Goal: Use online tool/utility: Utilize a website feature to perform a specific function

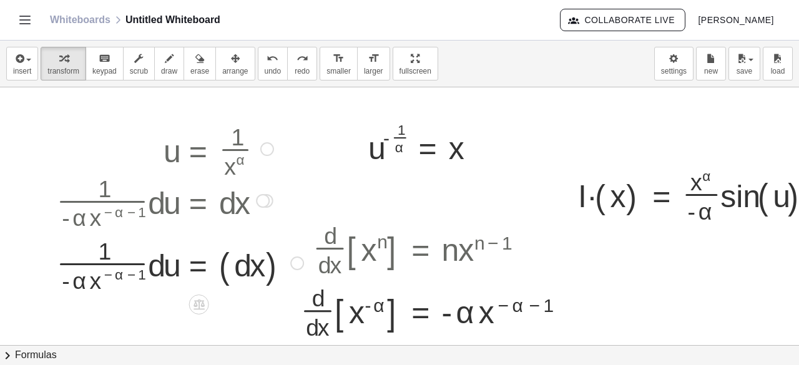
scroll to position [0, 57]
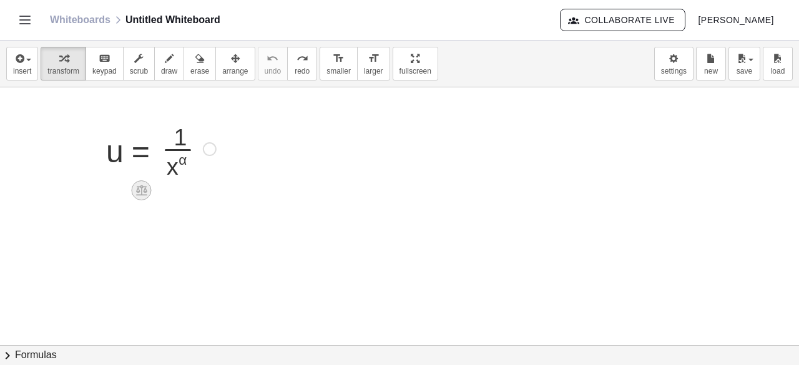
click at [141, 186] on icon at bounding box center [141, 190] width 11 height 11
click at [136, 190] on div "×" at bounding box center [141, 190] width 20 height 20
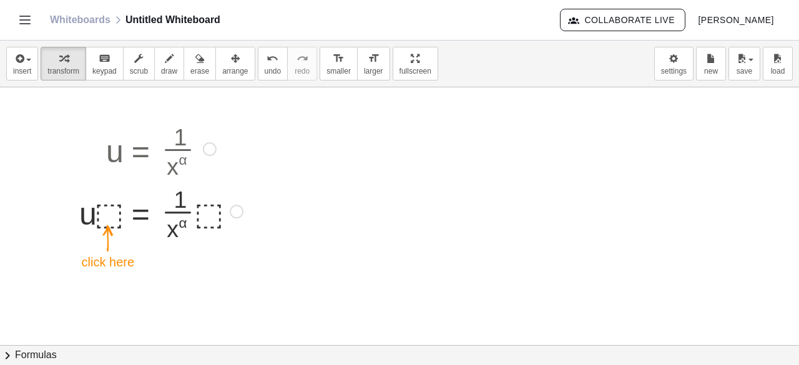
click at [104, 204] on div at bounding box center [161, 210] width 176 height 62
drag, startPoint x: 208, startPoint y: 223, endPoint x: 175, endPoint y: 234, distance: 34.9
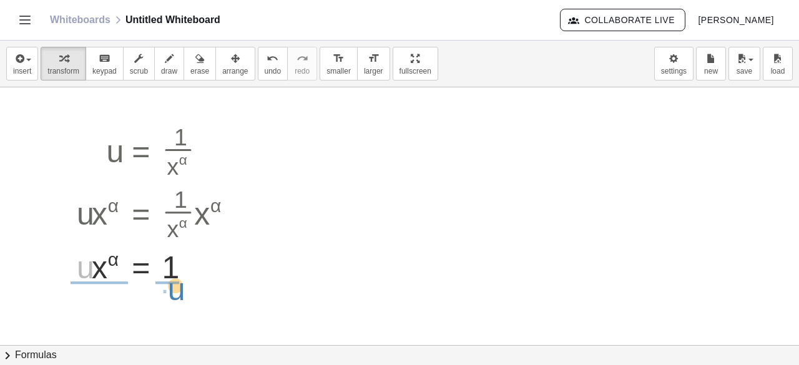
drag, startPoint x: 80, startPoint y: 277, endPoint x: 171, endPoint y: 299, distance: 93.7
click at [171, 299] on div "u = · 1 · x α · u · ⬚ = · · 1 · x α · ⬚ · u · x α = · · 1 · x α · x α · u u = 1…" at bounding box center [423, 345] width 961 height 517
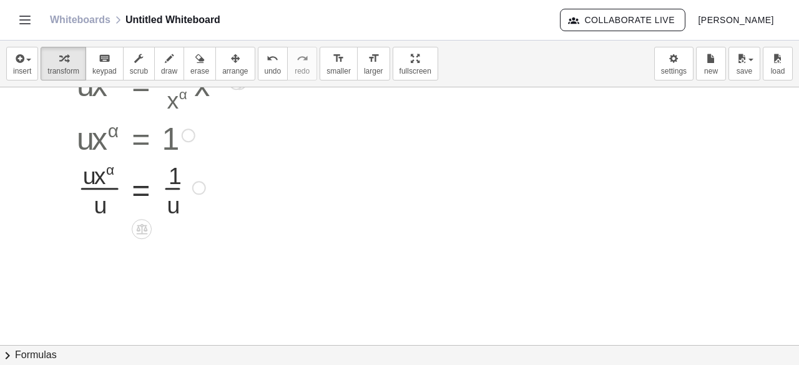
scroll to position [139, 57]
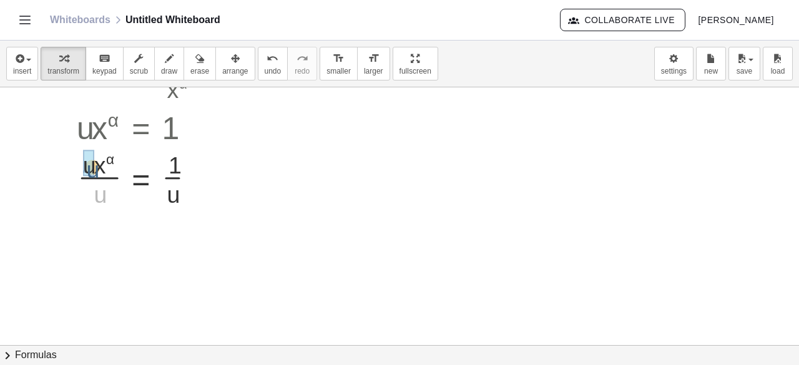
drag, startPoint x: 97, startPoint y: 193, endPoint x: 89, endPoint y: 167, distance: 27.9
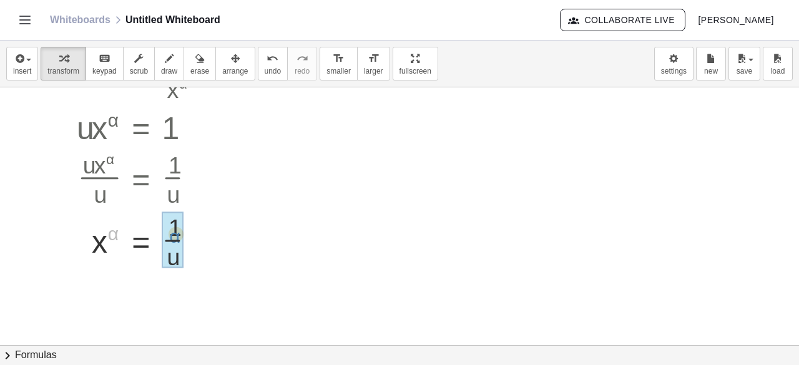
drag, startPoint x: 115, startPoint y: 231, endPoint x: 178, endPoint y: 233, distance: 63.7
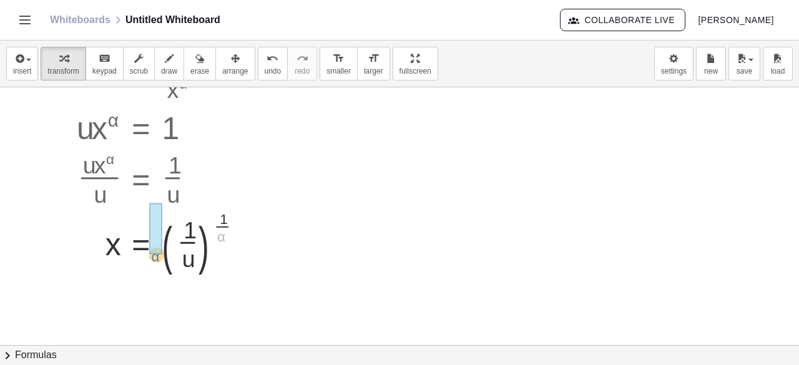
drag, startPoint x: 222, startPoint y: 233, endPoint x: 156, endPoint y: 253, distance: 69.1
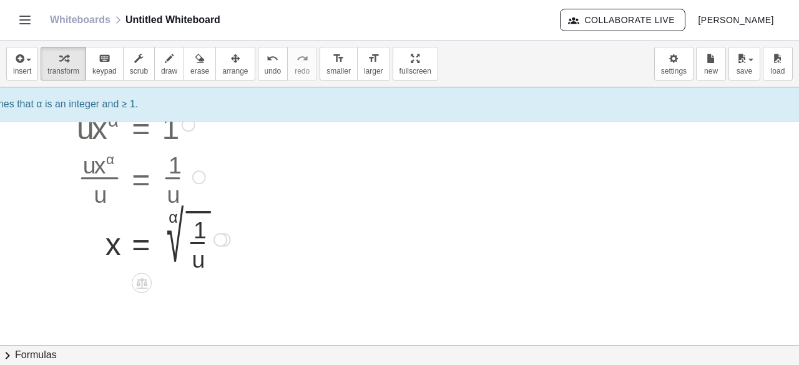
click at [142, 240] on div "= 1 x α · · u ( ) √" at bounding box center [142, 240] width 0 height 0
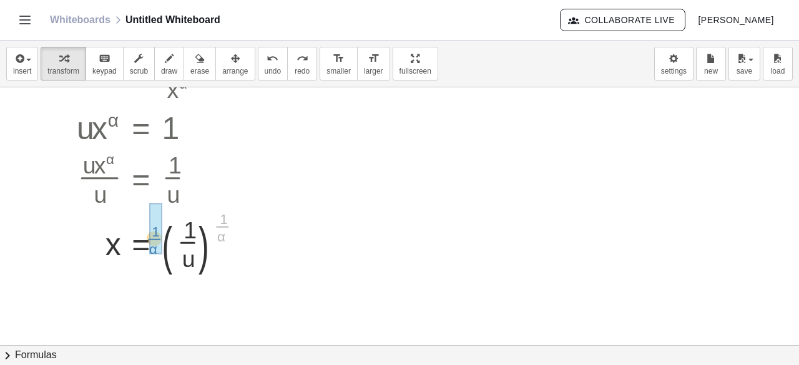
drag, startPoint x: 222, startPoint y: 229, endPoint x: 159, endPoint y: 241, distance: 64.2
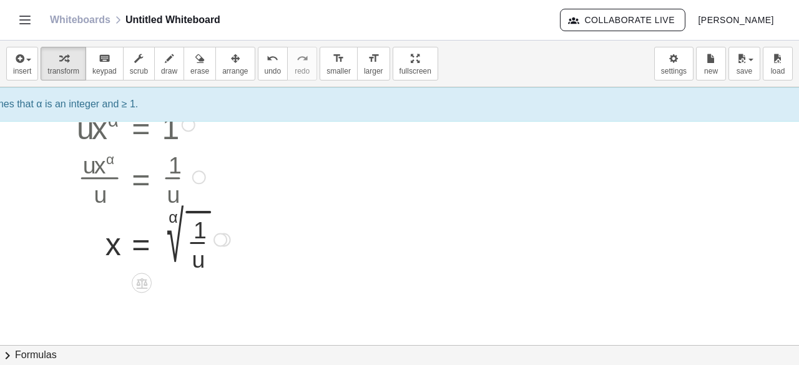
click at [197, 251] on div at bounding box center [162, 238] width 182 height 67
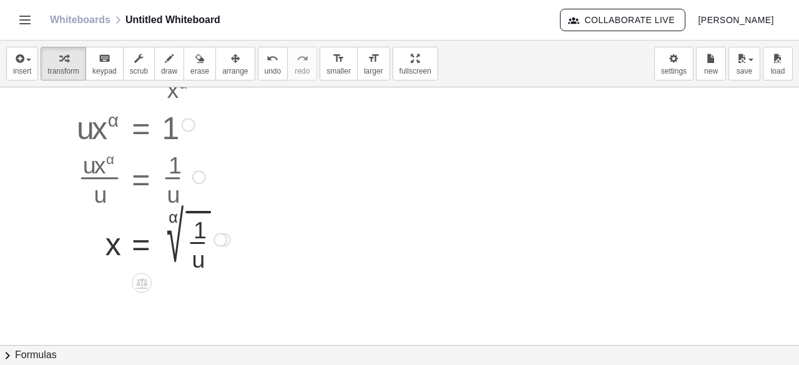
click at [200, 219] on div at bounding box center [162, 238] width 182 height 67
click at [200, 225] on div at bounding box center [162, 238] width 182 height 67
drag, startPoint x: 196, startPoint y: 251, endPoint x: 190, endPoint y: 317, distance: 65.8
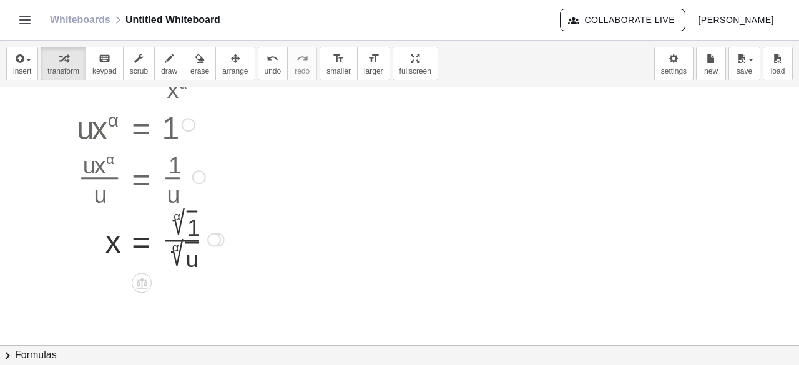
click at [188, 226] on div at bounding box center [162, 238] width 182 height 67
drag, startPoint x: 192, startPoint y: 226, endPoint x: 174, endPoint y: 225, distance: 18.1
click at [174, 225] on div at bounding box center [162, 238] width 182 height 67
click at [221, 236] on div at bounding box center [218, 240] width 14 height 14
drag, startPoint x: 180, startPoint y: 215, endPoint x: 199, endPoint y: 212, distance: 19.5
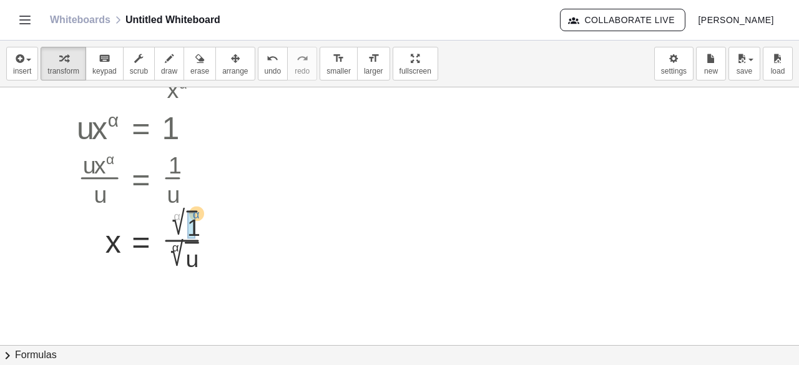
click at [199, 212] on div at bounding box center [162, 238] width 182 height 67
click at [188, 223] on div at bounding box center [162, 238] width 182 height 69
click at [176, 223] on div at bounding box center [162, 238] width 182 height 69
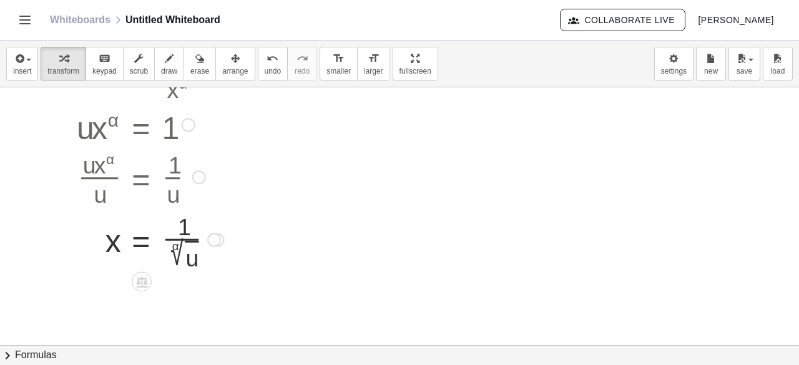
click at [187, 254] on div at bounding box center [162, 238] width 182 height 65
drag, startPoint x: 177, startPoint y: 246, endPoint x: 196, endPoint y: 247, distance: 19.4
drag, startPoint x: 168, startPoint y: 259, endPoint x: 171, endPoint y: 234, distance: 25.1
click at [171, 234] on div at bounding box center [162, 238] width 182 height 67
click at [377, 172] on div at bounding box center [423, 206] width 961 height 517
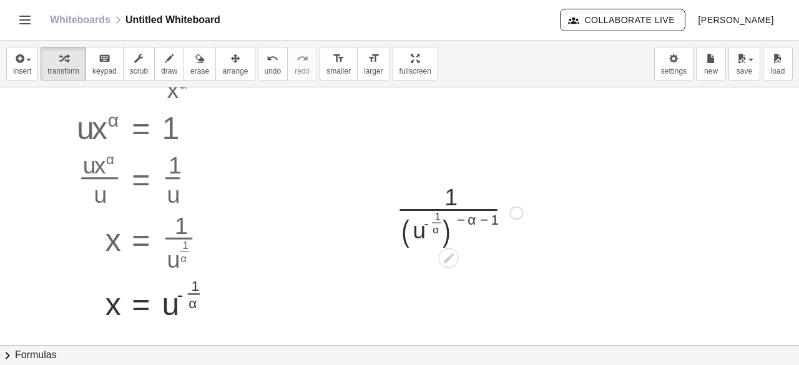
click at [451, 221] on div at bounding box center [459, 212] width 139 height 71
click at [446, 226] on div at bounding box center [459, 212] width 139 height 71
drag, startPoint x: 458, startPoint y: 221, endPoint x: 396, endPoint y: 228, distance: 62.1
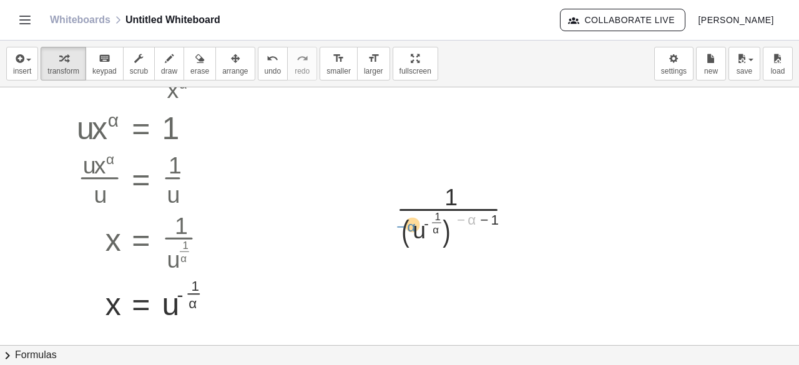
click at [396, 228] on div at bounding box center [459, 212] width 139 height 71
click at [416, 230] on div at bounding box center [459, 212] width 139 height 71
click at [411, 230] on div at bounding box center [459, 212] width 139 height 71
click at [415, 232] on div at bounding box center [459, 212] width 139 height 71
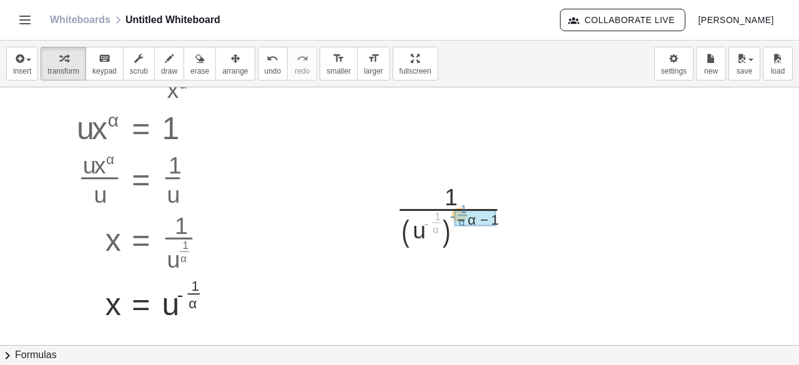
drag, startPoint x: 434, startPoint y: 220, endPoint x: 458, endPoint y: 212, distance: 24.9
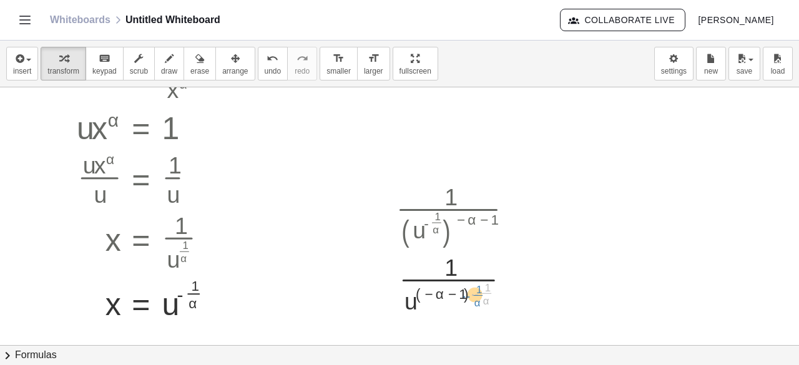
drag, startPoint x: 484, startPoint y: 293, endPoint x: 476, endPoint y: 294, distance: 8.3
click at [476, 294] on div at bounding box center [459, 280] width 139 height 67
click at [468, 294] on div at bounding box center [459, 280] width 139 height 67
drag, startPoint x: 465, startPoint y: 294, endPoint x: 510, endPoint y: 287, distance: 46.1
click at [510, 287] on div at bounding box center [459, 280] width 139 height 67
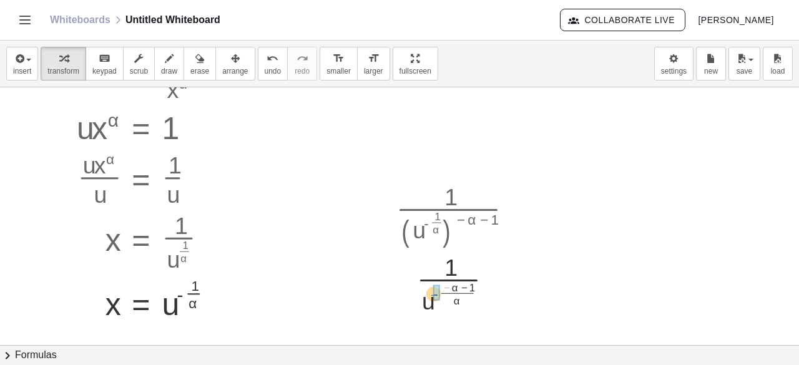
drag, startPoint x: 447, startPoint y: 286, endPoint x: 434, endPoint y: 294, distance: 15.1
click at [434, 301] on div at bounding box center [459, 280] width 139 height 67
click at [487, 275] on div at bounding box center [484, 282] width 14 height 14
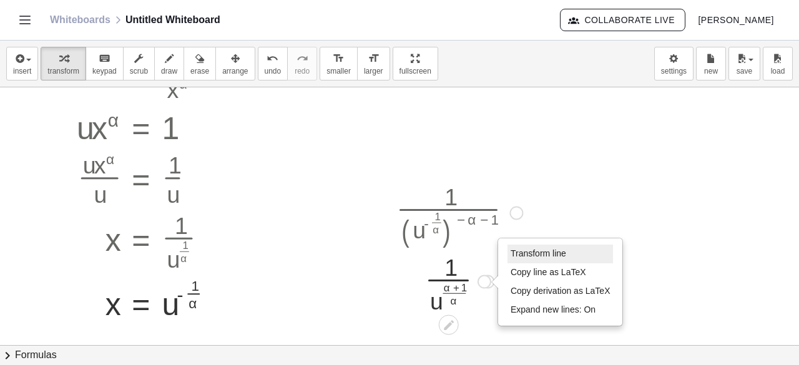
click at [518, 256] on span "Transform line" at bounding box center [538, 253] width 56 height 10
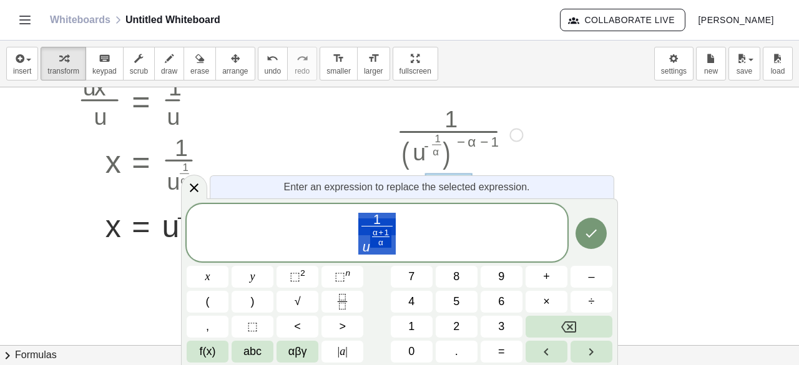
scroll to position [218, 57]
click at [435, 243] on span "1 u α + 1 α ​ ​" at bounding box center [377, 234] width 381 height 44
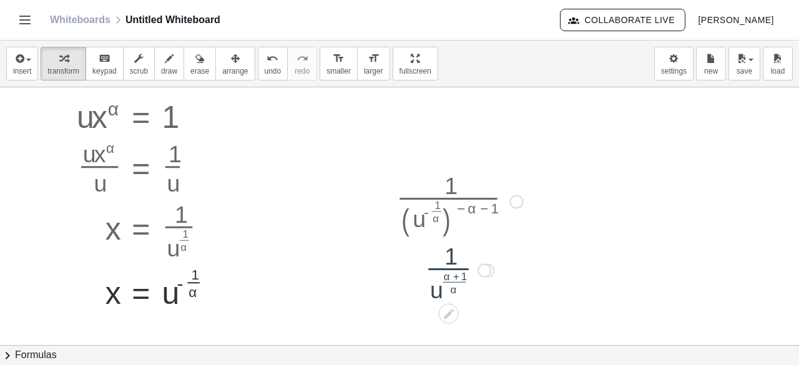
scroll to position [139, 57]
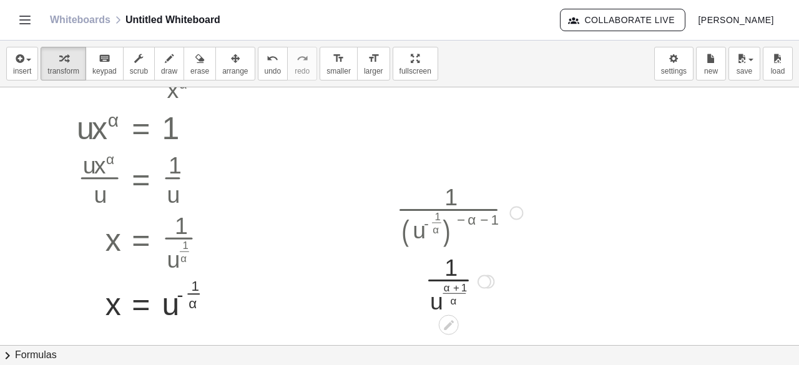
click at [483, 275] on div "Transform line Copy line as LaTeX Copy derivation as LaTeX Expand new lines: On" at bounding box center [484, 282] width 14 height 14
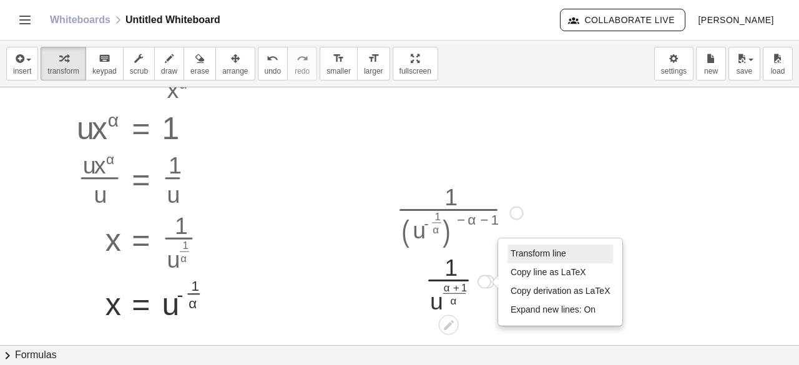
click at [512, 250] on span "Transform line" at bounding box center [538, 253] width 56 height 10
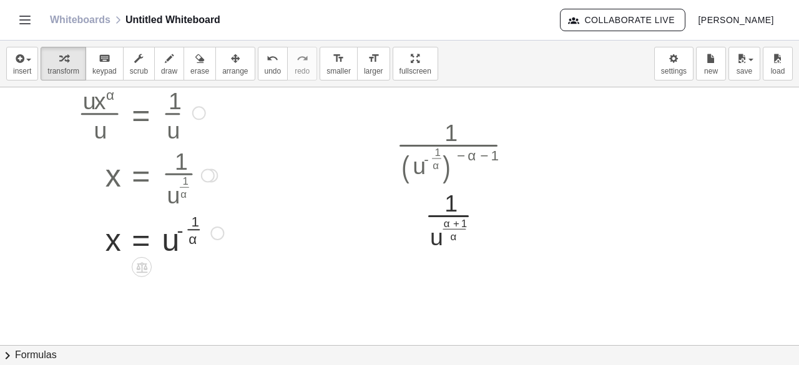
scroll to position [220, 57]
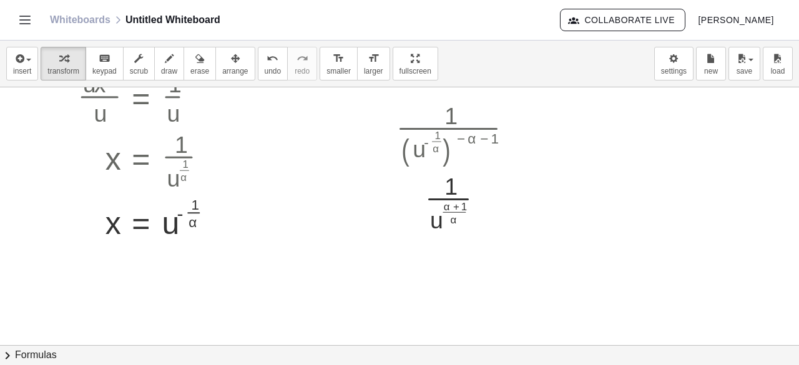
click at [283, 115] on div at bounding box center [423, 125] width 961 height 517
drag, startPoint x: 112, startPoint y: 218, endPoint x: 343, endPoint y: 163, distance: 237.3
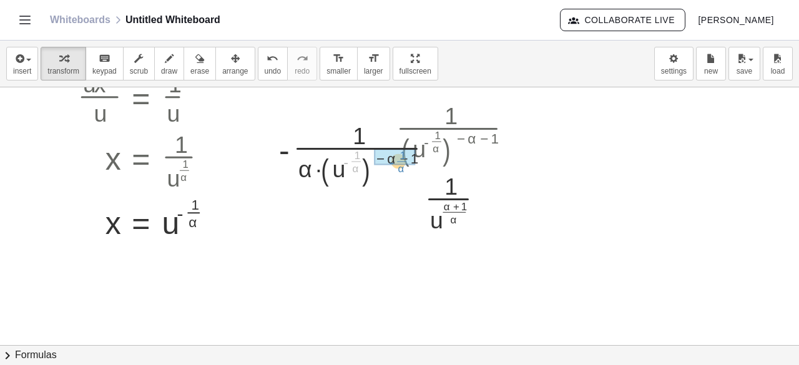
drag, startPoint x: 352, startPoint y: 162, endPoint x: 397, endPoint y: 162, distance: 45.5
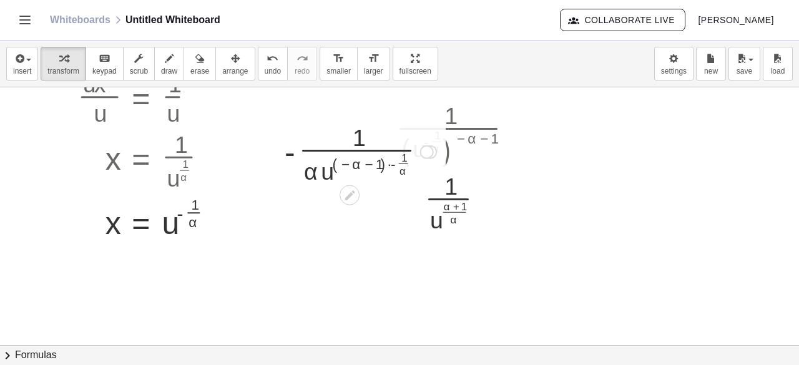
click at [395, 163] on div at bounding box center [360, 150] width 164 height 67
click at [399, 163] on div at bounding box center [360, 150] width 161 height 67
drag, startPoint x: 376, startPoint y: 162, endPoint x: 331, endPoint y: 167, distance: 45.1
click at [331, 167] on div at bounding box center [360, 150] width 161 height 67
drag, startPoint x: 377, startPoint y: 163, endPoint x: 391, endPoint y: 153, distance: 16.5
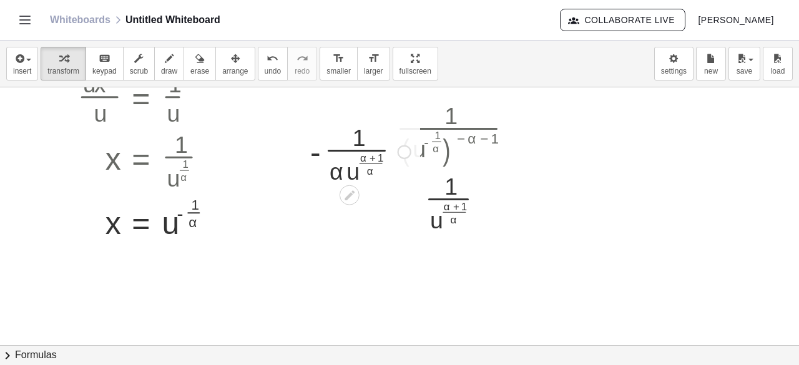
click at [399, 151] on div at bounding box center [404, 152] width 14 height 14
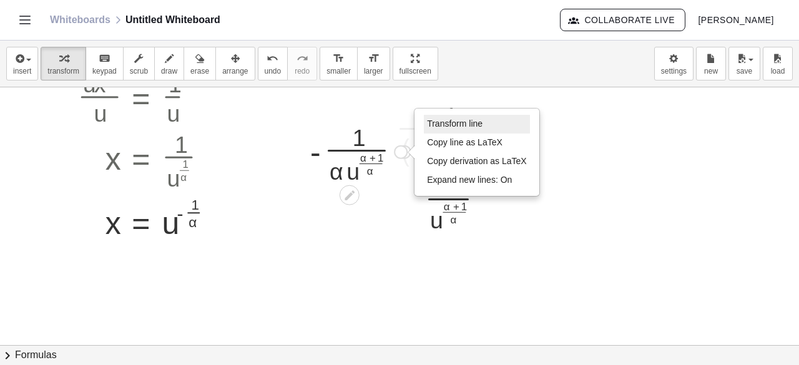
click at [437, 126] on span "Transform line" at bounding box center [455, 124] width 56 height 10
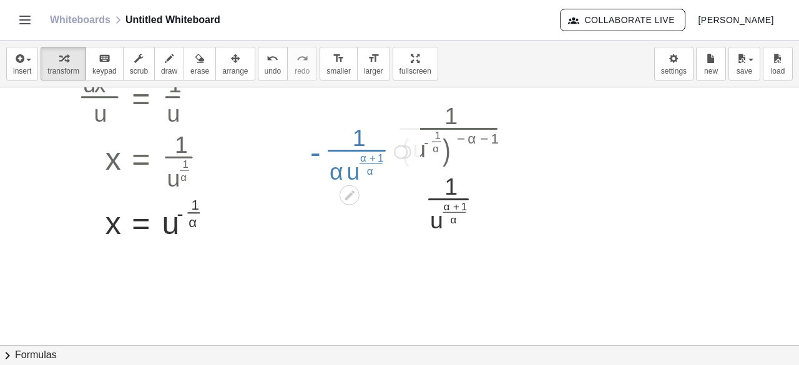
click at [578, 75] on div "insert select one: Math Expression Function Text Youtube Video Graphing Geometr…" at bounding box center [399, 64] width 799 height 47
click at [635, 144] on div at bounding box center [423, 125] width 961 height 517
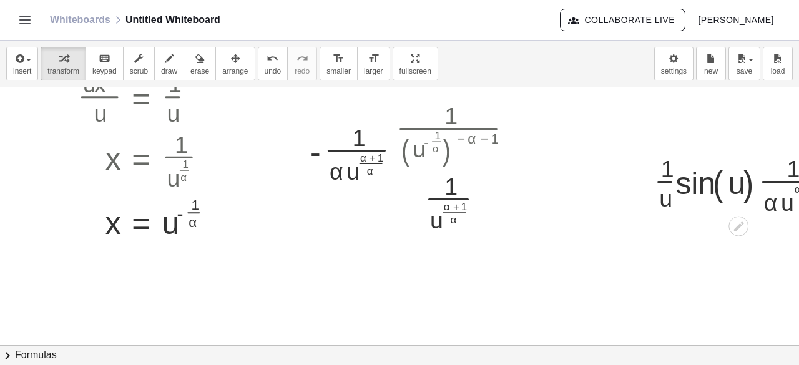
scroll to position [220, 172]
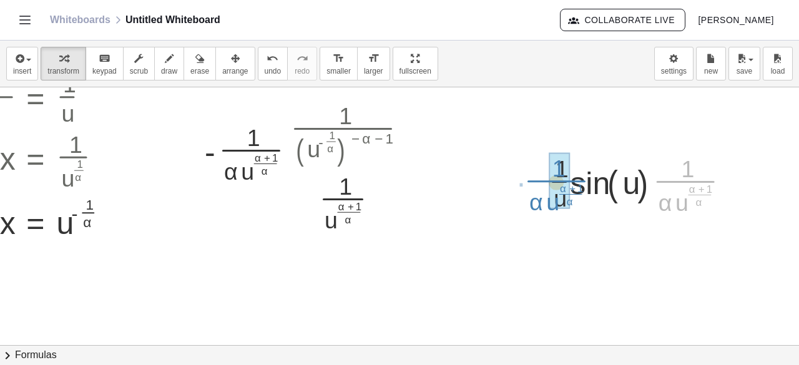
drag, startPoint x: 669, startPoint y: 187, endPoint x: 540, endPoint y: 186, distance: 129.2
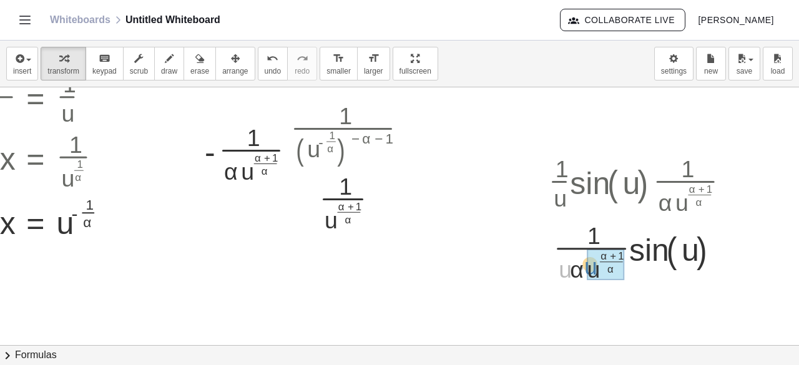
drag, startPoint x: 556, startPoint y: 270, endPoint x: 581, endPoint y: 267, distance: 25.8
click at [585, 260] on div at bounding box center [643, 248] width 203 height 67
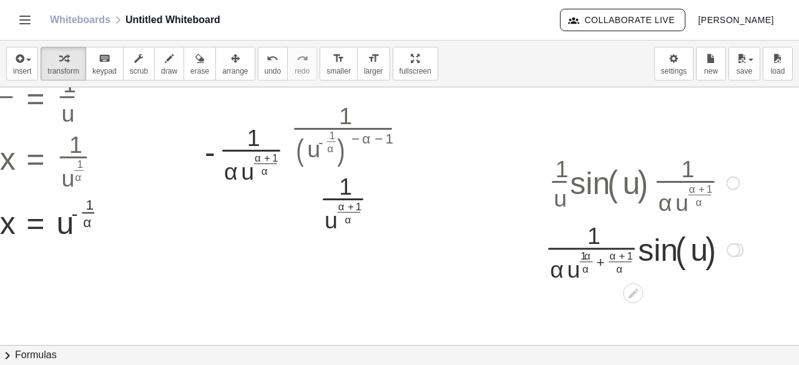
click at [588, 260] on div at bounding box center [643, 248] width 211 height 67
click at [584, 259] on div at bounding box center [643, 248] width 203 height 67
click at [591, 258] on div at bounding box center [643, 248] width 203 height 67
drag, startPoint x: 597, startPoint y: 265, endPoint x: 595, endPoint y: 249, distance: 16.3
click at [595, 249] on div at bounding box center [643, 248] width 203 height 67
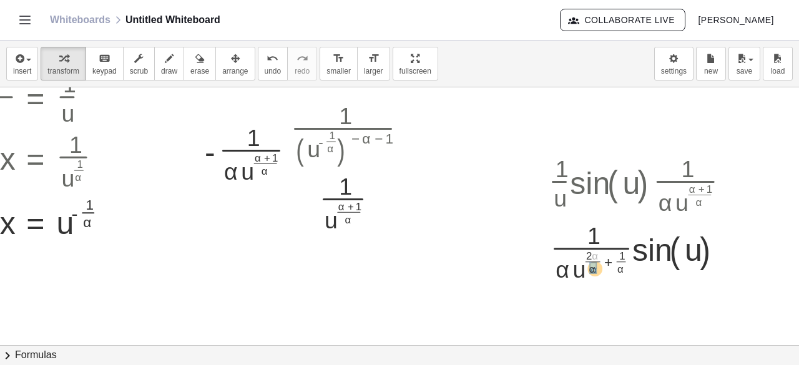
drag, startPoint x: 584, startPoint y: 254, endPoint x: 583, endPoint y: 268, distance: 13.8
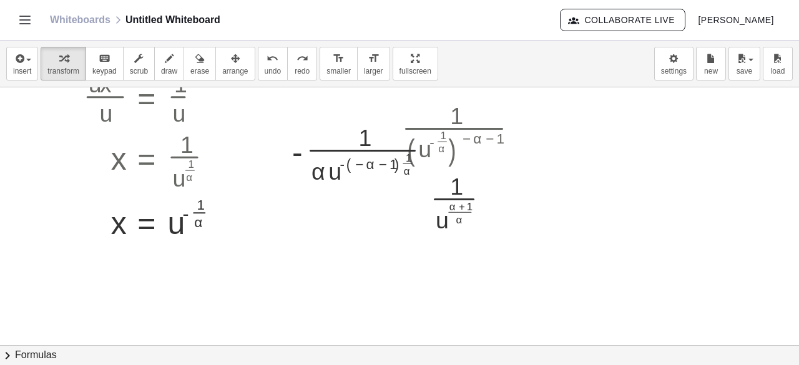
scroll to position [220, 51]
click at [420, 150] on div at bounding box center [419, 152] width 14 height 14
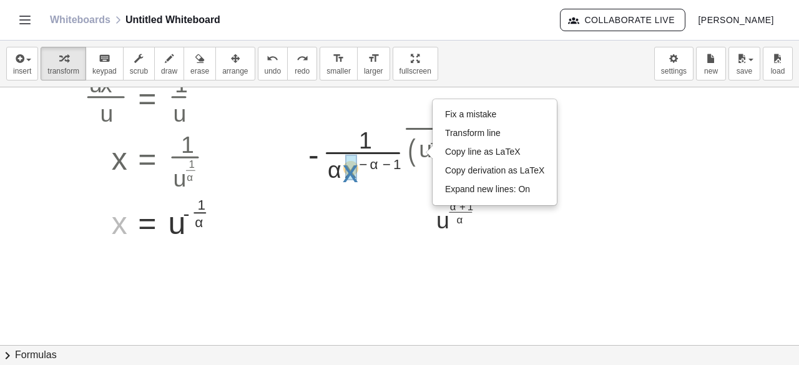
drag, startPoint x: 118, startPoint y: 225, endPoint x: 349, endPoint y: 173, distance: 236.7
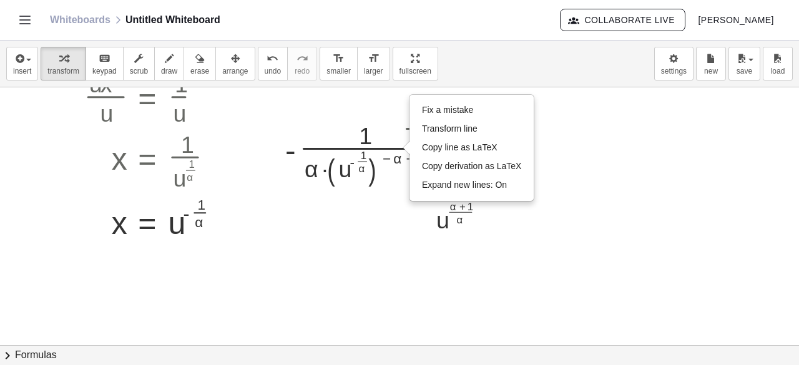
click at [331, 253] on div at bounding box center [429, 125] width 961 height 517
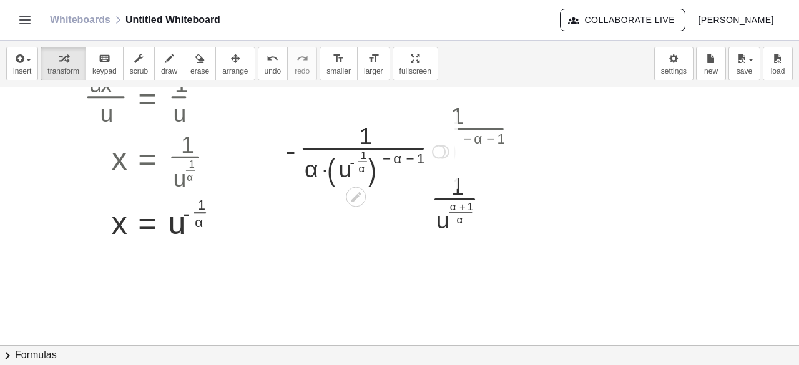
click at [439, 156] on div at bounding box center [439, 152] width 14 height 14
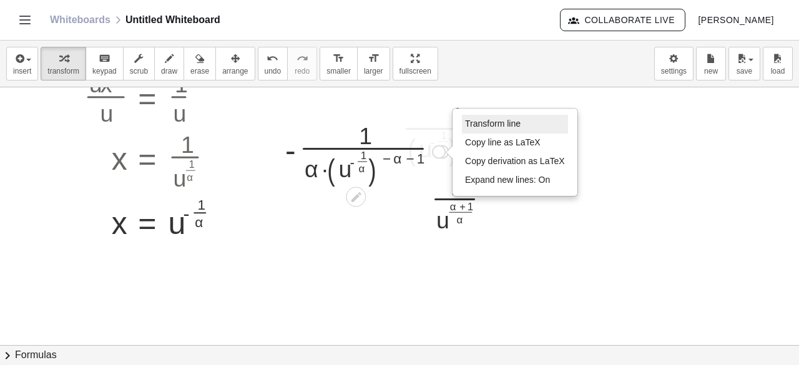
click at [465, 120] on span "Transform line" at bounding box center [493, 124] width 56 height 10
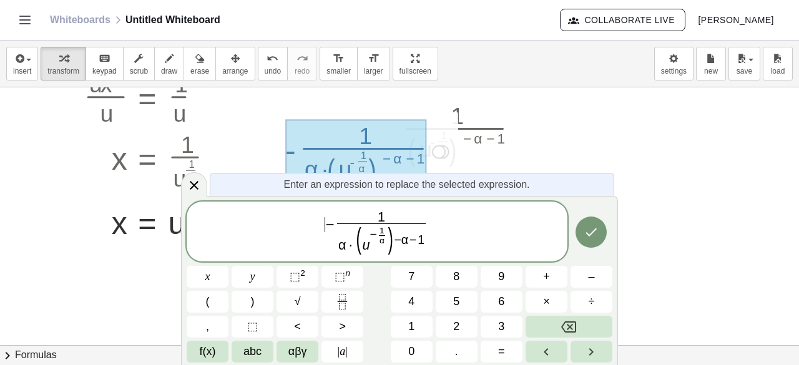
click at [326, 224] on span "​ − 1 α · ( u − 1 α ​ ) − α − 1 ​" at bounding box center [377, 232] width 381 height 47
click at [349, 223] on span "−" at bounding box center [346, 224] width 15 height 15
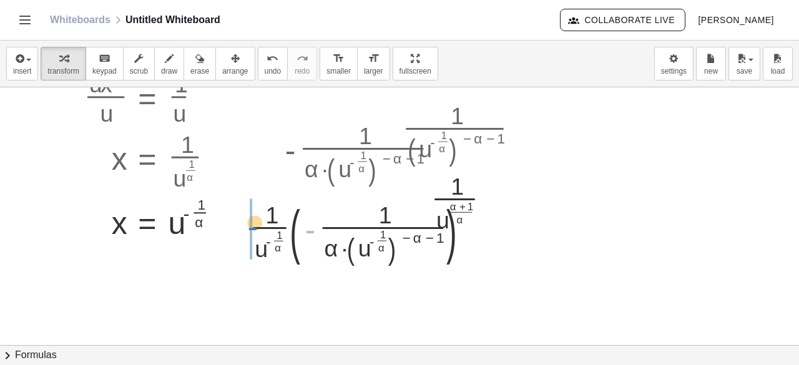
drag, startPoint x: 306, startPoint y: 230, endPoint x: 248, endPoint y: 226, distance: 57.5
click at [248, 226] on div "- · 1 · α · x ( − α − 1 ) - · 1 · α · ( u ( - · 1 · α ) ) ( − α − 1 ) - · · 1 ·…" at bounding box center [362, 188] width 262 height 152
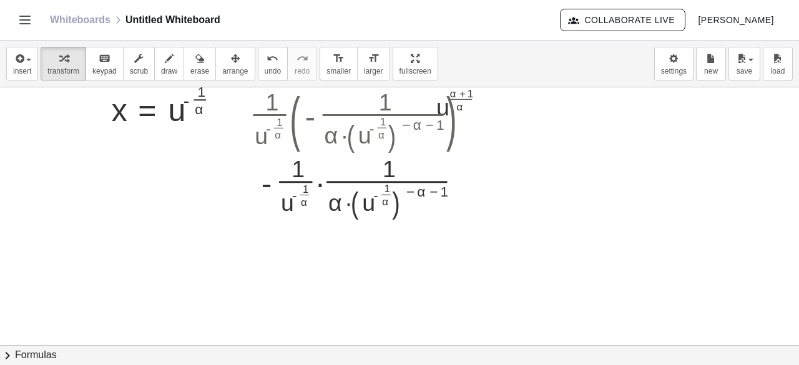
scroll to position [334, 51]
click at [391, 202] on div at bounding box center [366, 183] width 246 height 71
click at [382, 195] on div at bounding box center [366, 183] width 246 height 71
drag, startPoint x: 384, startPoint y: 195, endPoint x: 437, endPoint y: 195, distance: 53.0
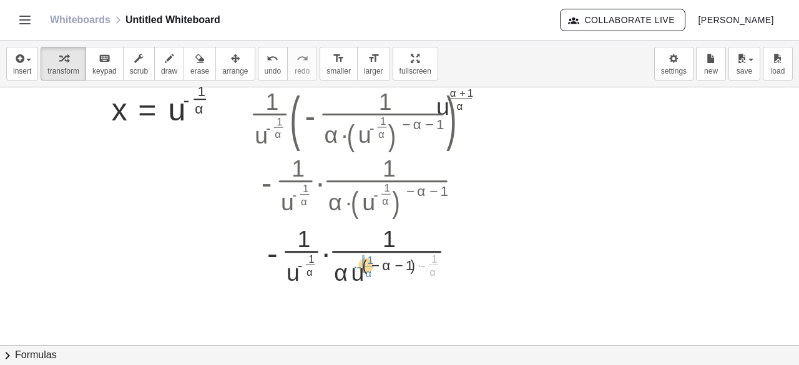
drag, startPoint x: 423, startPoint y: 265, endPoint x: 359, endPoint y: 266, distance: 64.3
click at [359, 266] on div at bounding box center [366, 251] width 246 height 67
drag, startPoint x: 416, startPoint y: 263, endPoint x: 389, endPoint y: 263, distance: 26.2
click at [389, 263] on div at bounding box center [366, 251] width 246 height 67
drag, startPoint x: 418, startPoint y: 266, endPoint x: 362, endPoint y: 268, distance: 55.6
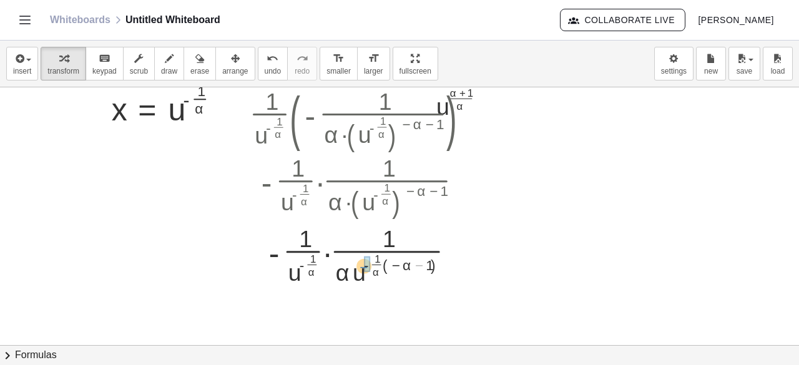
click at [362, 268] on div at bounding box center [366, 251] width 246 height 67
drag, startPoint x: 422, startPoint y: 266, endPoint x: 393, endPoint y: 260, distance: 30.0
click at [393, 260] on div at bounding box center [366, 251] width 246 height 67
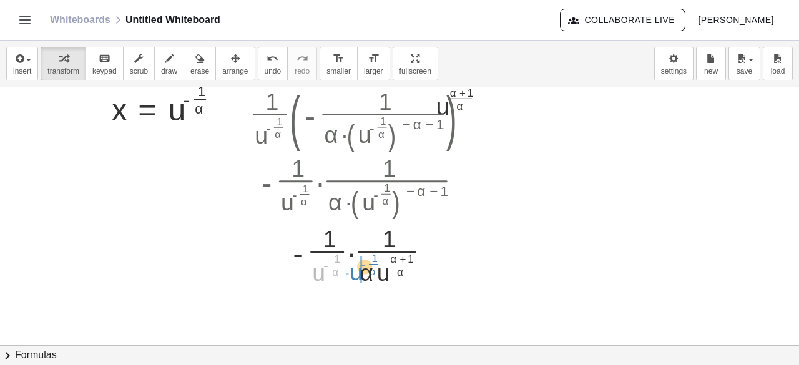
drag, startPoint x: 321, startPoint y: 272, endPoint x: 358, endPoint y: 271, distance: 37.4
click at [358, 271] on div at bounding box center [366, 251] width 246 height 67
drag, startPoint x: 337, startPoint y: 275, endPoint x: 379, endPoint y: 275, distance: 42.4
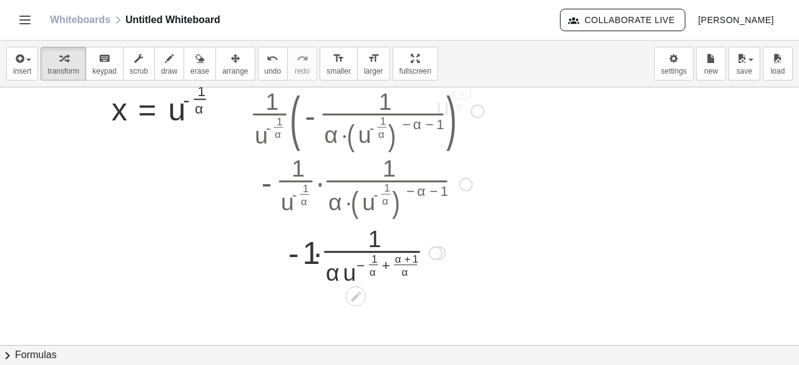
click at [385, 268] on div at bounding box center [366, 251] width 246 height 67
drag, startPoint x: 376, startPoint y: 260, endPoint x: 408, endPoint y: 259, distance: 31.8
click at [391, 261] on div at bounding box center [366, 251] width 246 height 67
click at [342, 259] on div at bounding box center [366, 251] width 246 height 62
click at [376, 270] on div at bounding box center [366, 251] width 246 height 62
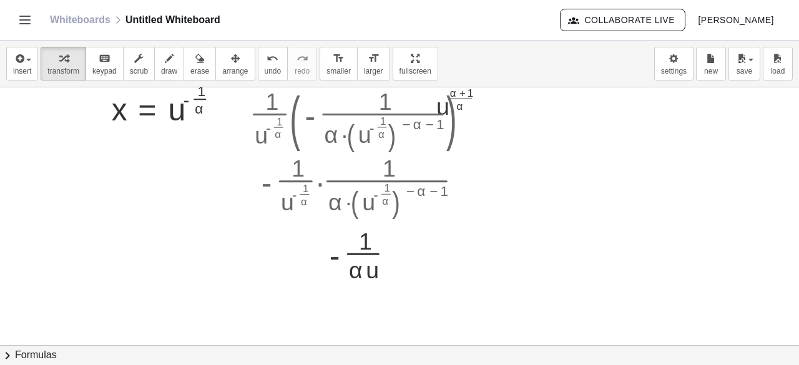
click at [563, 204] on div at bounding box center [429, 142] width 961 height 776
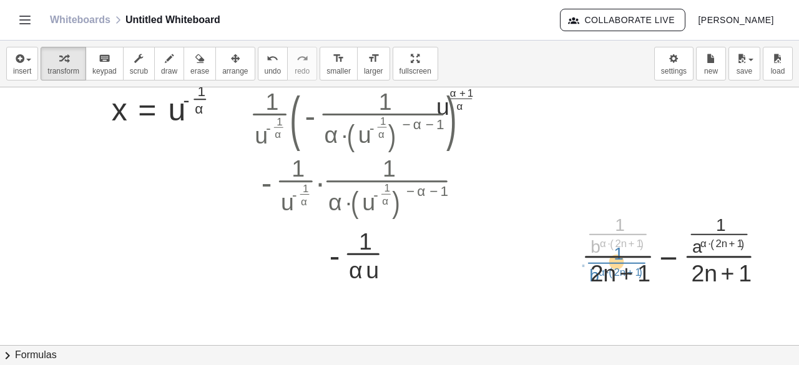
drag, startPoint x: 614, startPoint y: 229, endPoint x: 610, endPoint y: 243, distance: 14.2
click at [610, 243] on div at bounding box center [678, 246] width 207 height 77
drag, startPoint x: 596, startPoint y: 243, endPoint x: 586, endPoint y: 274, distance: 32.8
click at [586, 274] on div at bounding box center [678, 246] width 207 height 77
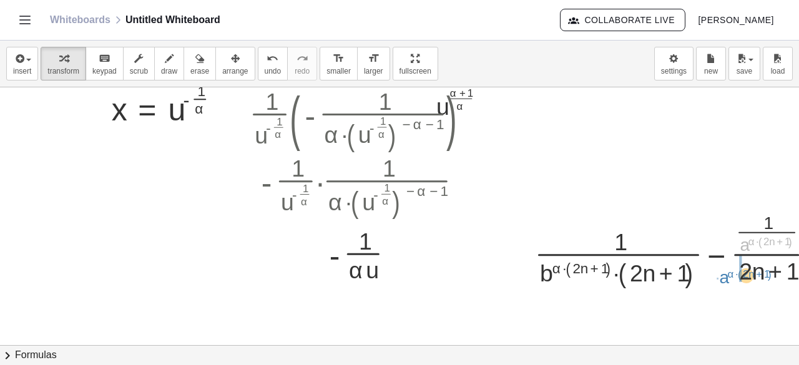
drag, startPoint x: 745, startPoint y: 243, endPoint x: 724, endPoint y: 275, distance: 38.4
click at [724, 275] on div at bounding box center [679, 247] width 302 height 81
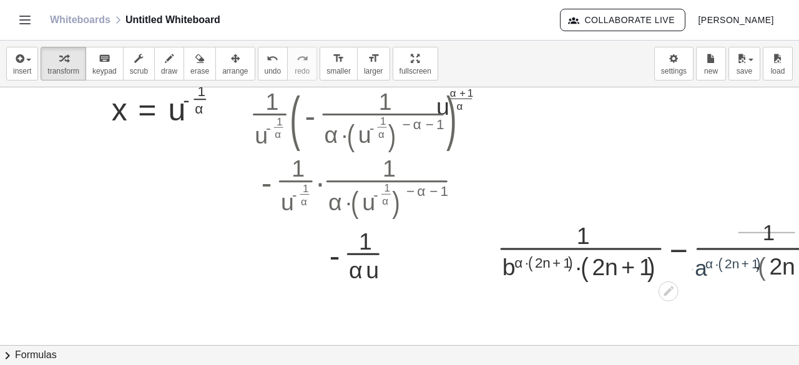
scroll to position [334, 172]
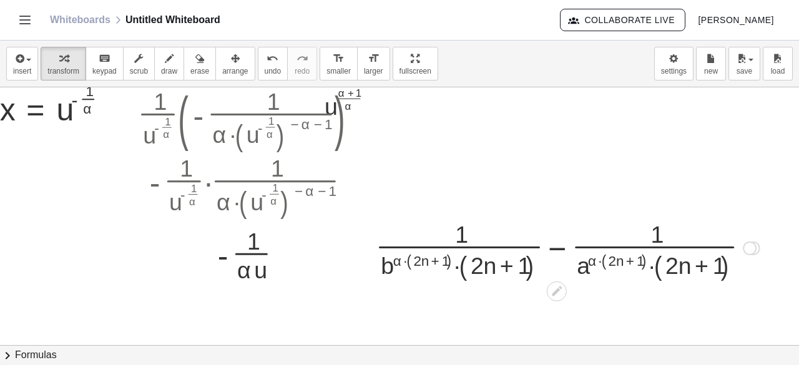
click at [745, 249] on div at bounding box center [749, 248] width 14 height 14
